Goal: Task Accomplishment & Management: Manage account settings

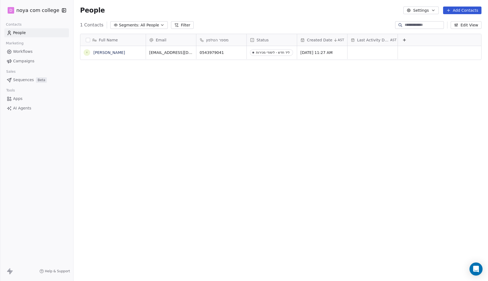
scroll to position [247, 414]
click at [32, 11] on html "D noya com college Contacts People Marketing Workflows Campaigns Sales Sequence…" at bounding box center [244, 140] width 488 height 281
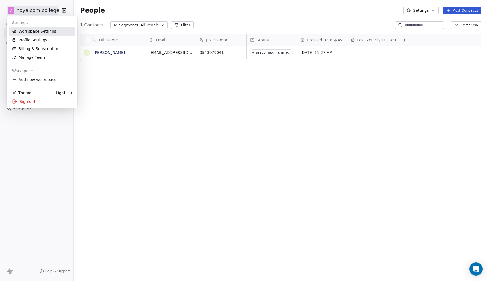
click at [41, 33] on link "Workspace Settings" at bounding box center [42, 31] width 66 height 9
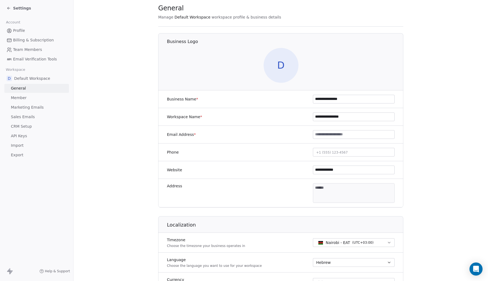
scroll to position [14, 0]
click at [283, 60] on span "D" at bounding box center [281, 65] width 35 height 35
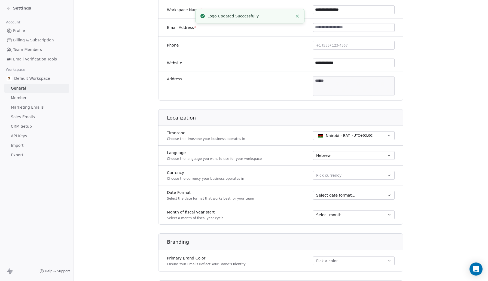
scroll to position [123, 0]
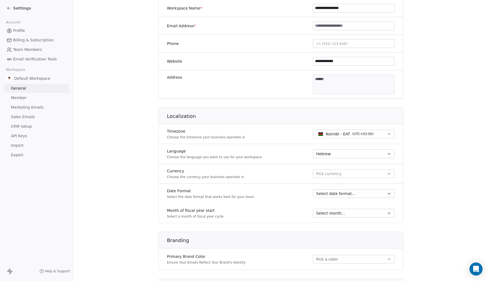
click at [352, 139] on div "Nairobi - EAT ( UTC+03:00 )" at bounding box center [354, 134] width 82 height 11
click at [355, 132] on span "( UTC+03:00 )" at bounding box center [362, 134] width 21 height 5
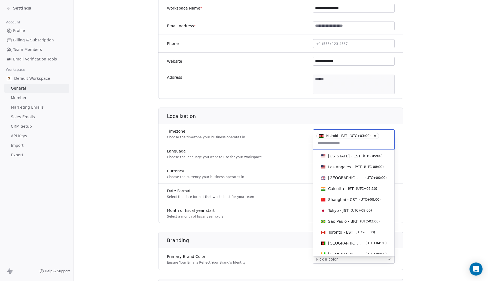
click at [353, 137] on span "( UTC+03:00 )" at bounding box center [359, 135] width 21 height 5
click at [375, 136] on icon at bounding box center [375, 136] width 2 height 2
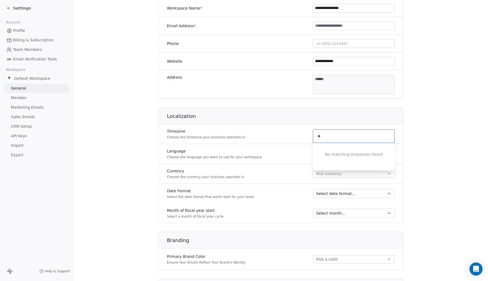
type input "*"
type input "****"
click at [347, 151] on span "[GEOGRAPHIC_DATA] - IST" at bounding box center [345, 149] width 35 height 5
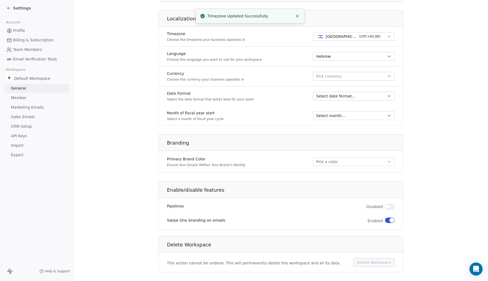
scroll to position [229, 0]
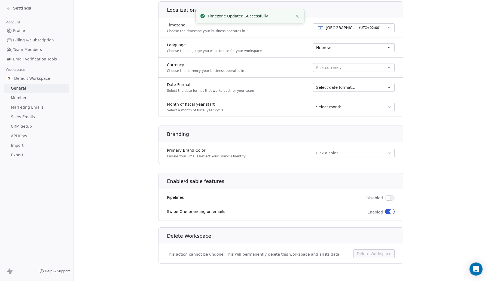
click at [340, 153] on button "Pick a color" at bounding box center [354, 153] width 82 height 9
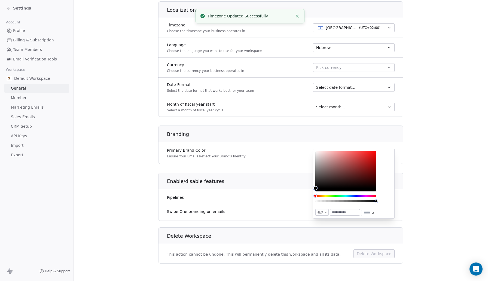
click at [434, 201] on section "**********" at bounding box center [281, 26] width 414 height 510
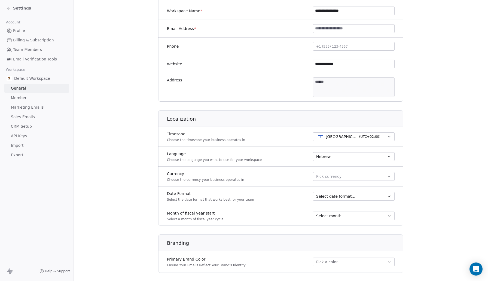
scroll to position [0, 0]
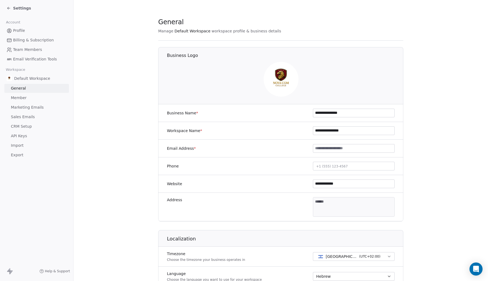
click at [97, 48] on section "**********" at bounding box center [281, 255] width 414 height 510
click at [37, 32] on link "Profile" at bounding box center [36, 30] width 65 height 9
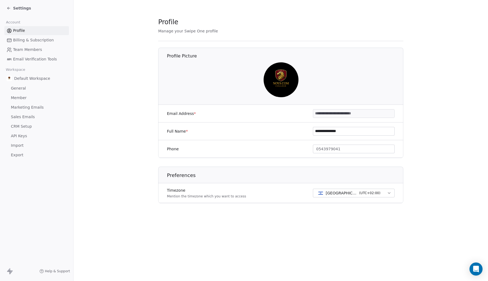
click at [39, 41] on span "Billing & Subscription" at bounding box center [33, 40] width 41 height 6
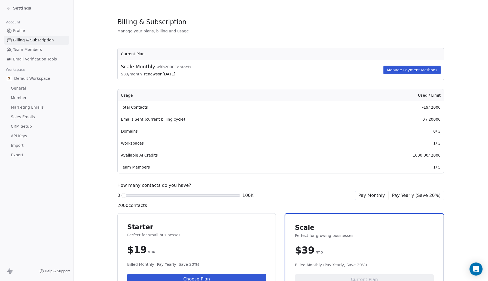
click at [30, 87] on link "General" at bounding box center [36, 88] width 65 height 9
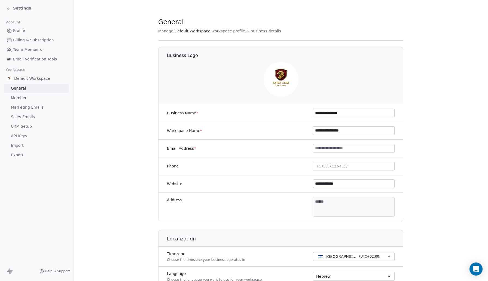
click at [34, 50] on span "Team Members" at bounding box center [27, 50] width 29 height 6
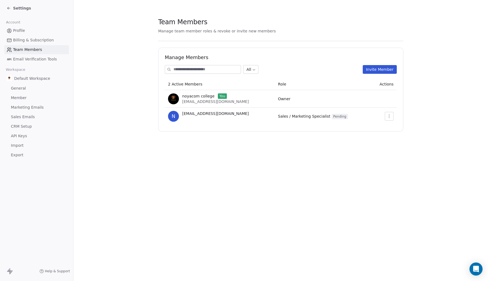
click at [38, 44] on link "Billing & Subscription" at bounding box center [36, 40] width 65 height 9
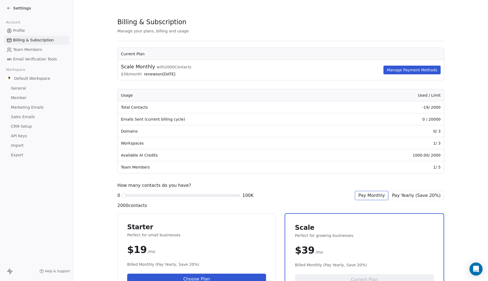
click at [40, 51] on span "Team Members" at bounding box center [27, 50] width 29 height 6
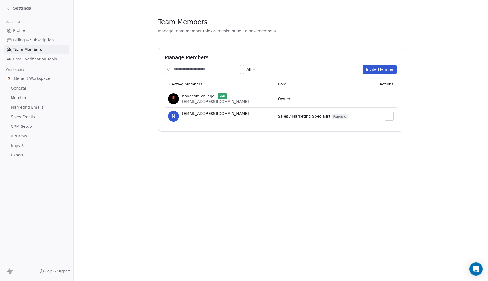
click at [44, 44] on link "Billing & Subscription" at bounding box center [36, 40] width 65 height 9
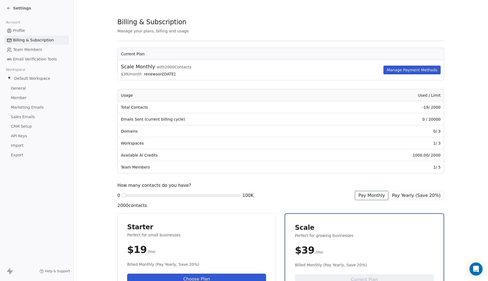
click at [45, 30] on link "Profile" at bounding box center [36, 30] width 65 height 9
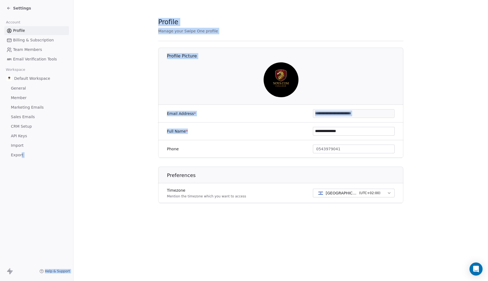
drag, startPoint x: 257, startPoint y: 130, endPoint x: 22, endPoint y: 153, distance: 236.4
click at [22, 153] on div "**********" at bounding box center [244, 140] width 488 height 281
click at [20, 146] on span "Import" at bounding box center [17, 146] width 13 height 6
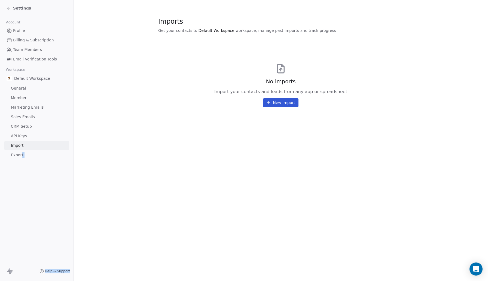
click at [32, 134] on link "API Keys" at bounding box center [36, 136] width 65 height 9
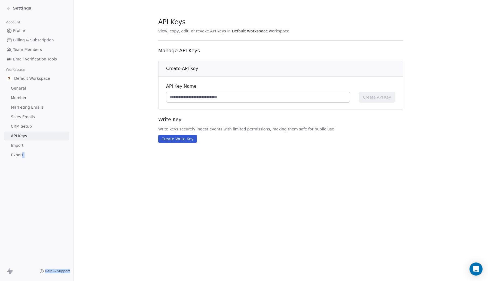
click at [179, 142] on button "Create Write Key" at bounding box center [177, 139] width 39 height 8
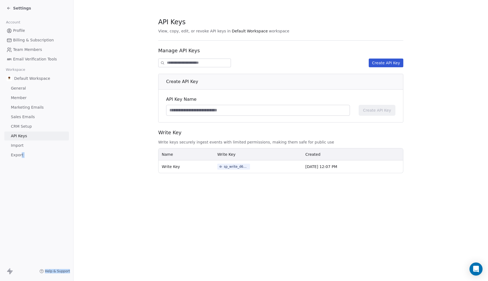
click at [235, 167] on div "sp_write_d621c778a9314182a26edd414e63fc44" at bounding box center [236, 166] width 25 height 5
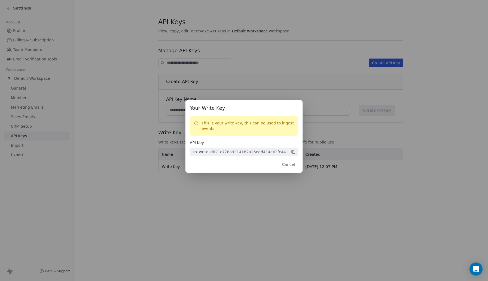
click at [275, 152] on div "sp_write_d621c778a9314182a26edd414e63fc44" at bounding box center [239, 151] width 93 height 5
click at [287, 166] on button "Cancel" at bounding box center [288, 165] width 19 height 8
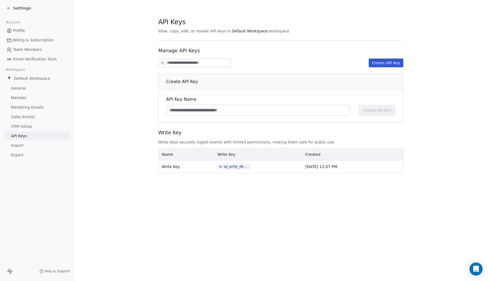
click at [200, 61] on input at bounding box center [199, 63] width 64 height 8
type input "*"
type input "********"
click at [377, 63] on button "Create API Key" at bounding box center [386, 63] width 35 height 9
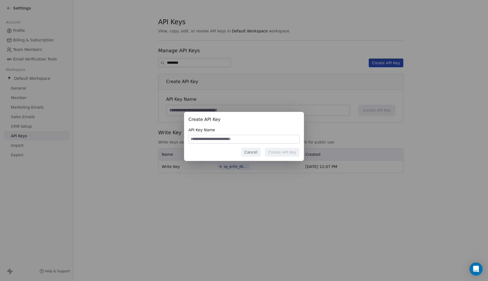
click at [257, 154] on button "Cancel" at bounding box center [250, 152] width 19 height 9
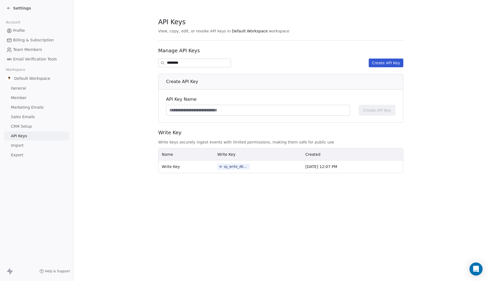
click at [224, 166] on div "sp_write_d621c778a9314182a26edd414e63fc44" at bounding box center [236, 166] width 25 height 5
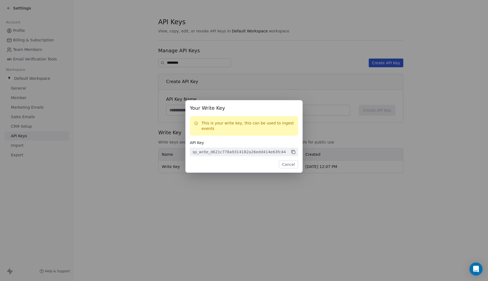
click at [291, 154] on icon at bounding box center [293, 152] width 5 height 5
